Goal: Navigation & Orientation: Find specific page/section

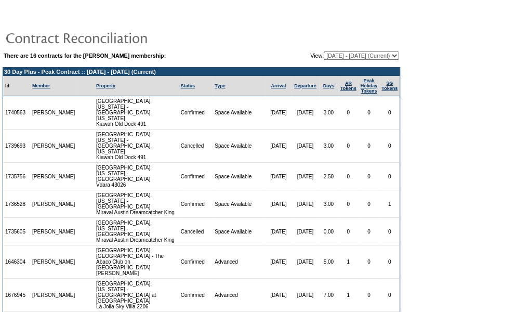
scroll to position [166, 0]
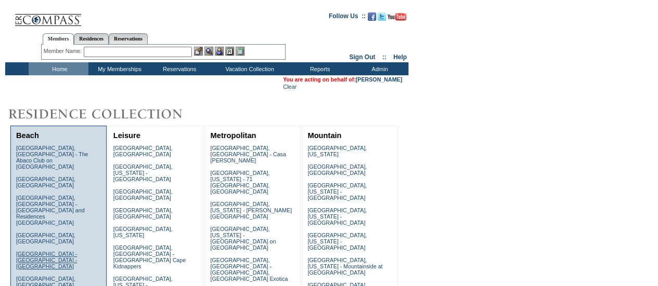
click at [35, 251] on link "Dominican Republic - Cap Cana - Eden Roc Resort" at bounding box center [46, 260] width 61 height 19
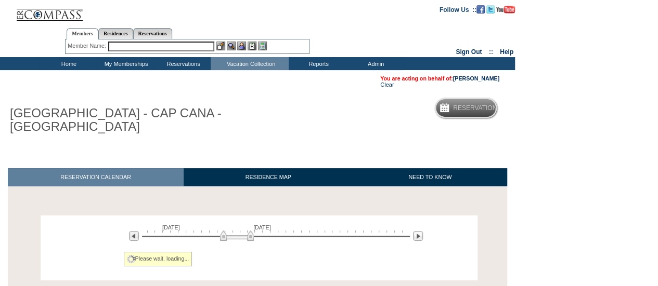
scroll to position [146, 0]
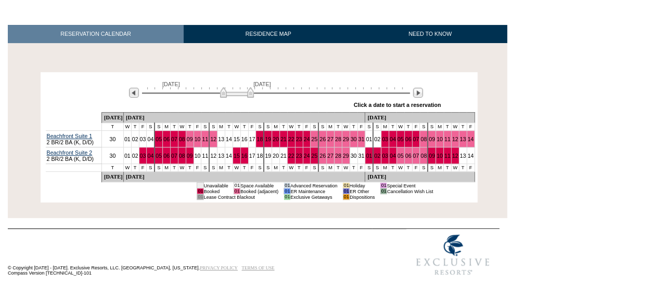
click at [584, 190] on html "Follow Us ::" at bounding box center [329, 71] width 658 height 430
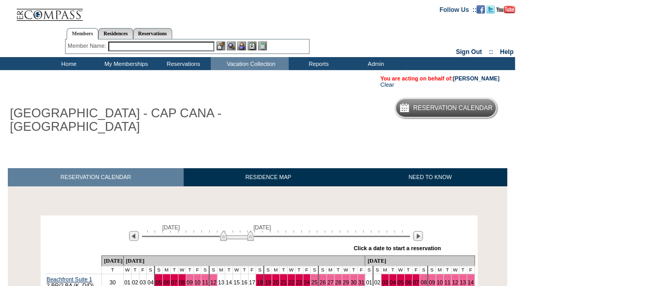
click at [143, 63] on td "My Memberships" at bounding box center [124, 63] width 57 height 13
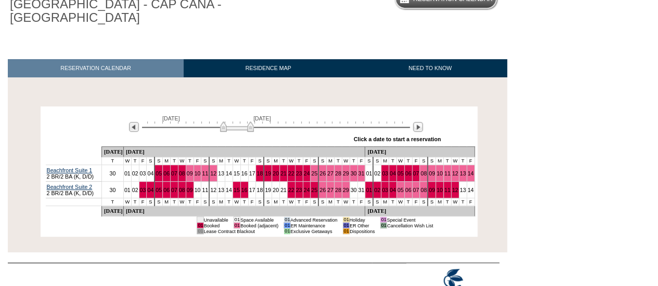
scroll to position [113, 0]
